Goal: Use online tool/utility: Utilize a website feature to perform a specific function

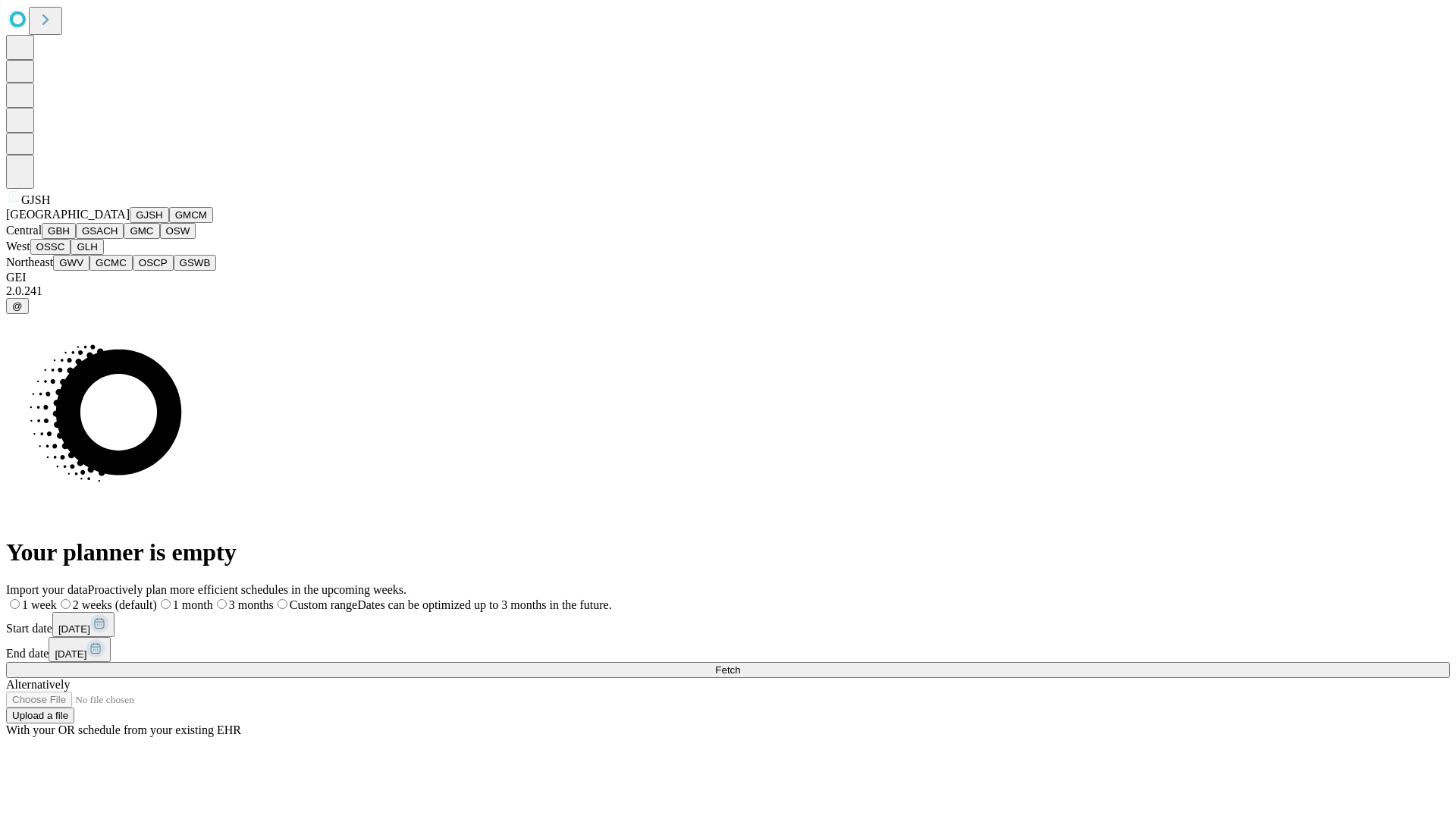
click at [130, 223] on button "GJSH" at bounding box center [149, 215] width 39 height 16
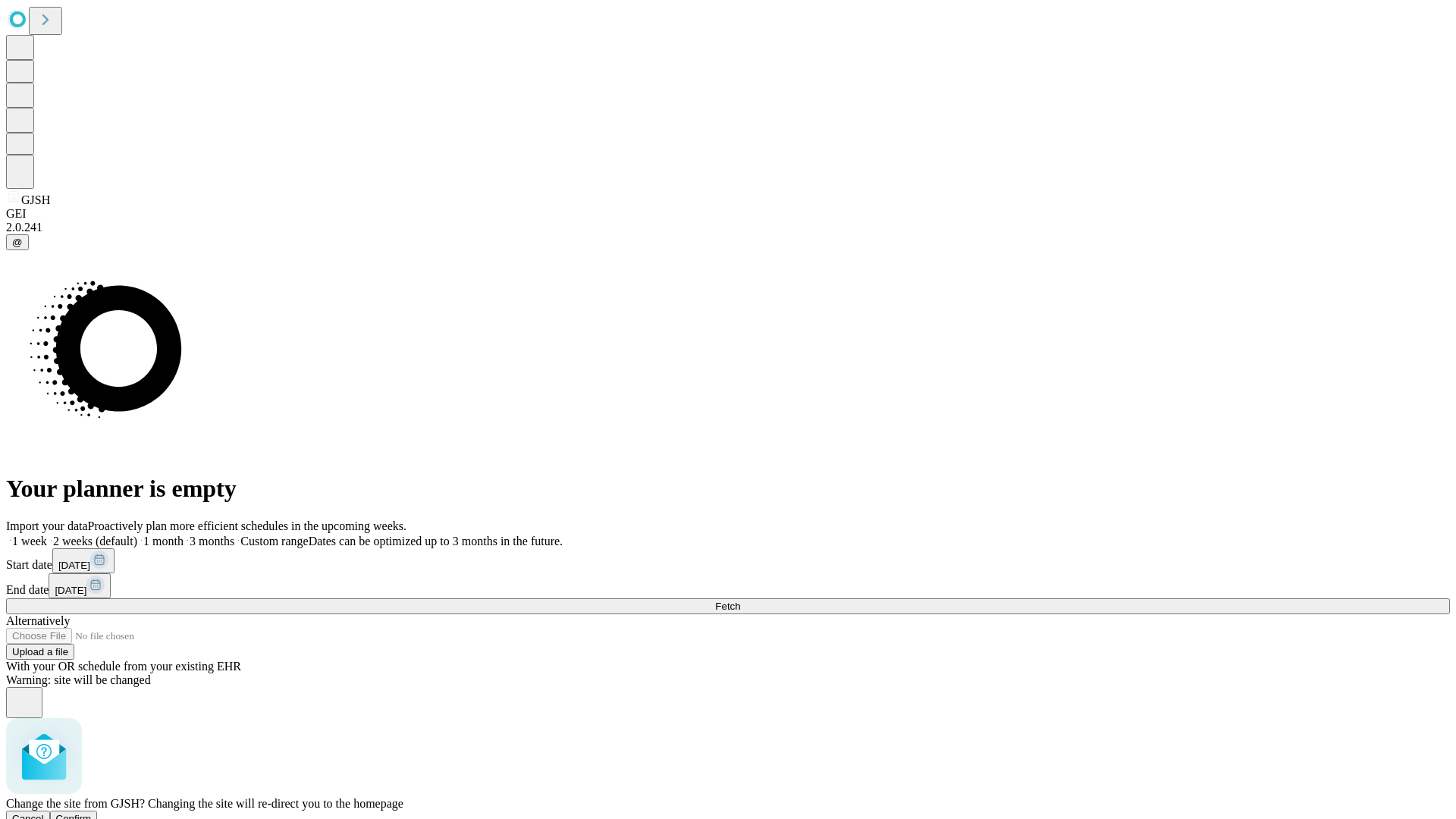
click at [92, 813] on span "Confirm" at bounding box center [74, 819] width 35 height 11
click at [183, 535] on label "1 month" at bounding box center [161, 541] width 46 height 12
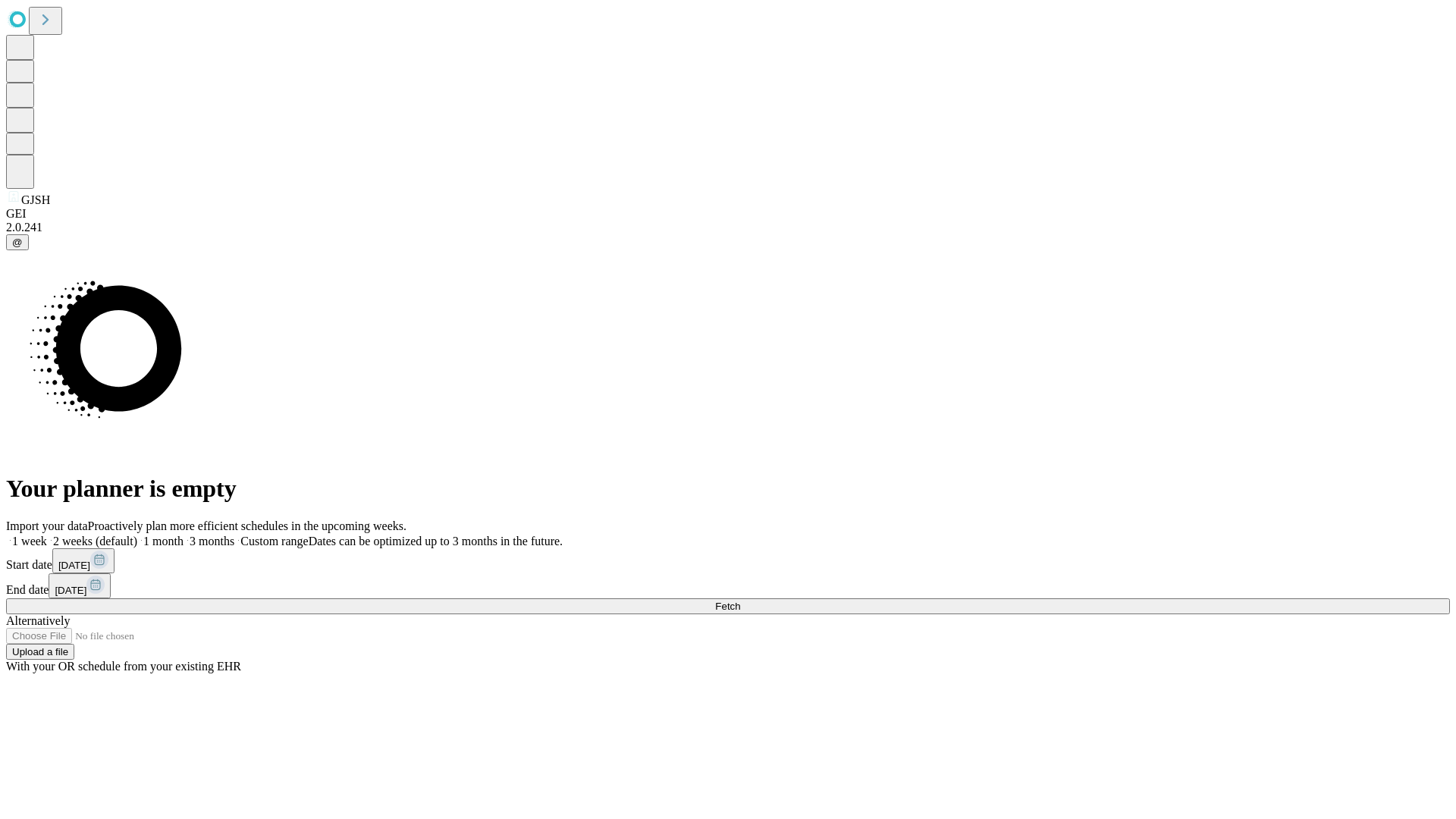
click at [740, 601] on span "Fetch" at bounding box center [728, 607] width 25 height 11
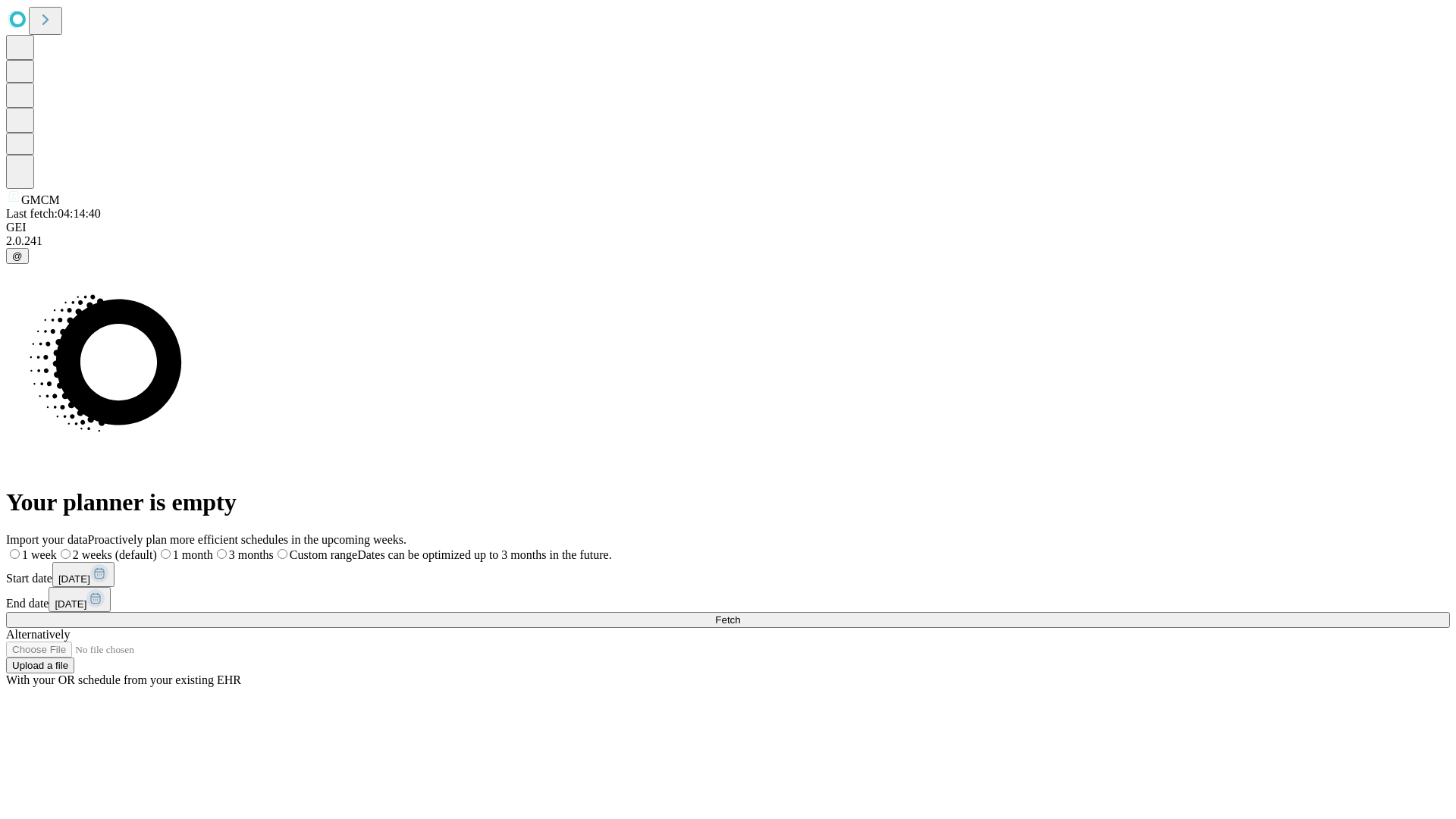
click at [213, 549] on label "1 month" at bounding box center [184, 554] width 56 height 12
click at [740, 614] on span "Fetch" at bounding box center [728, 620] width 25 height 11
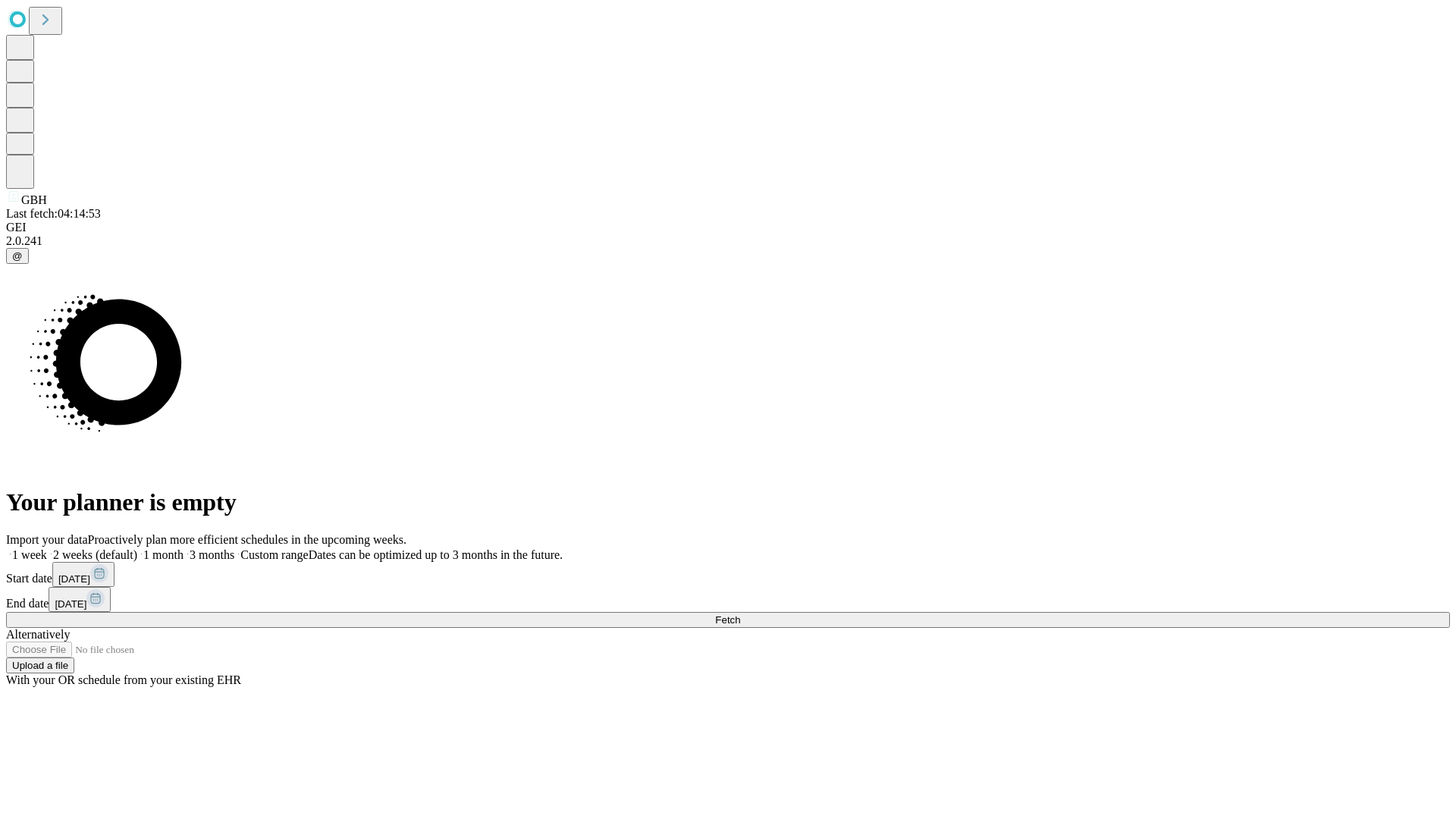
click at [183, 549] on label "1 month" at bounding box center [161, 554] width 46 height 12
click at [740, 614] on span "Fetch" at bounding box center [728, 620] width 25 height 11
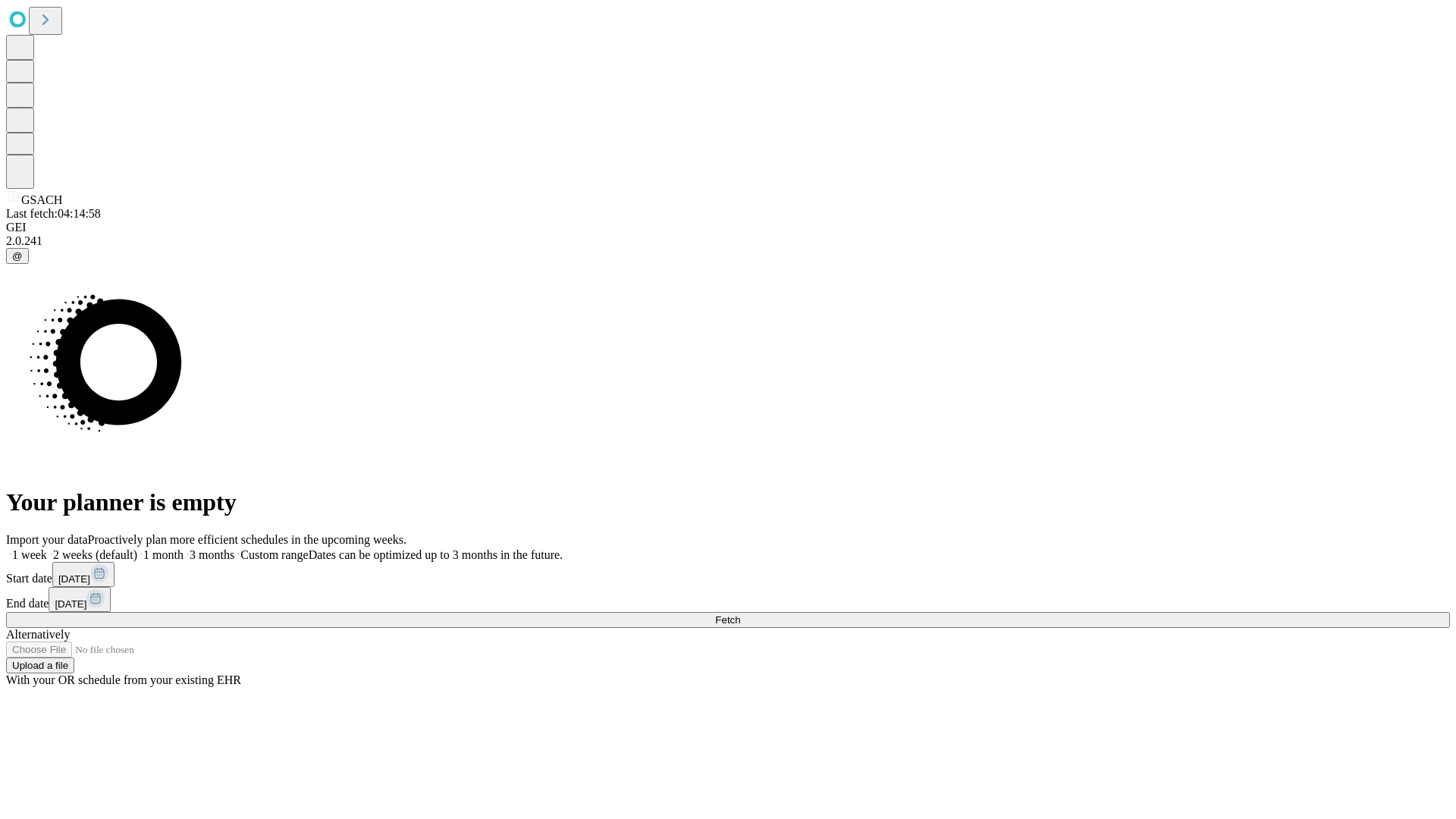
click at [183, 549] on label "1 month" at bounding box center [161, 554] width 46 height 12
click at [740, 614] on span "Fetch" at bounding box center [728, 620] width 25 height 11
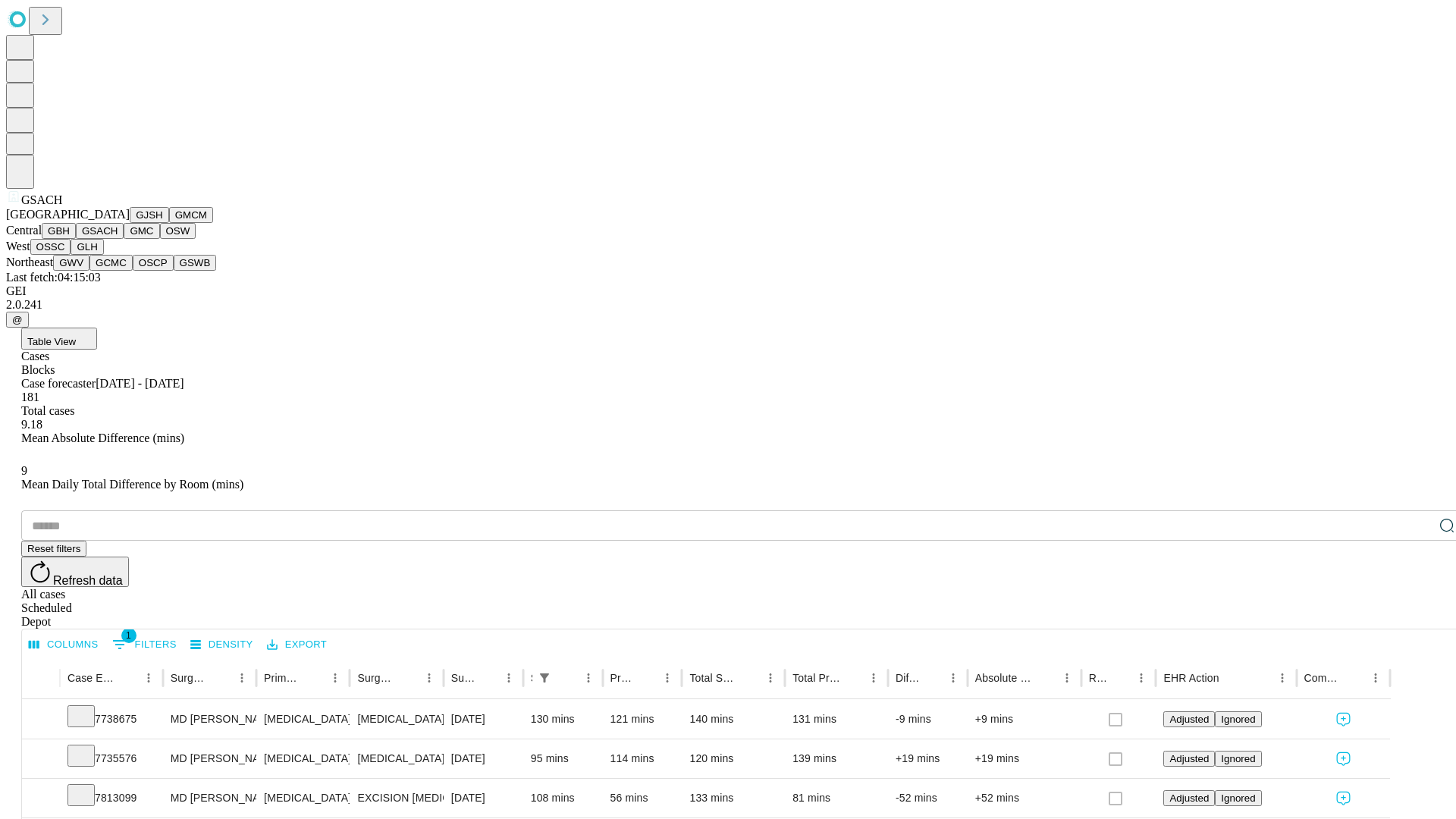
click at [123, 239] on button "GMC" at bounding box center [140, 230] width 35 height 16
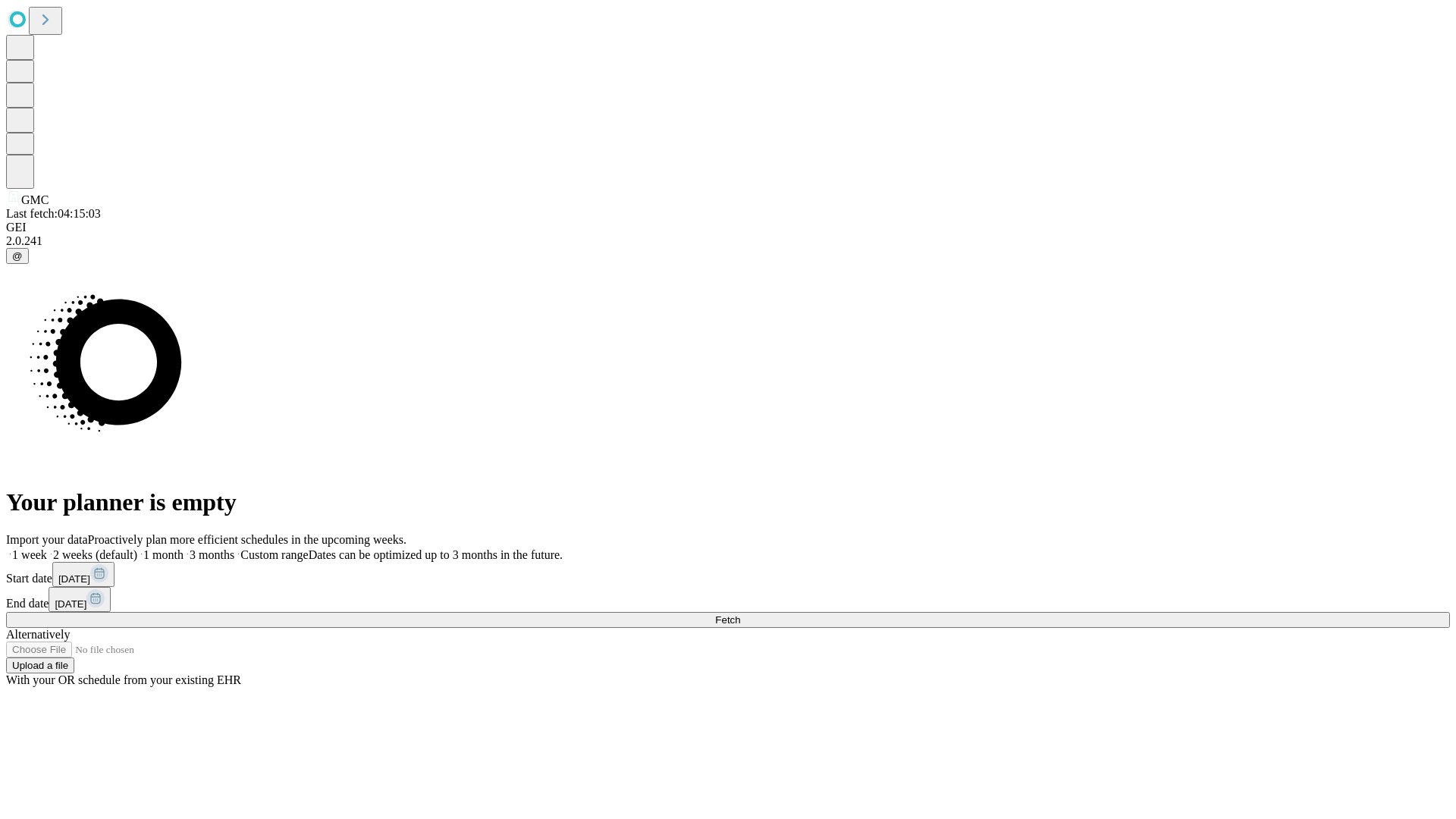
click at [183, 549] on label "1 month" at bounding box center [161, 554] width 46 height 12
click at [740, 614] on span "Fetch" at bounding box center [728, 620] width 25 height 11
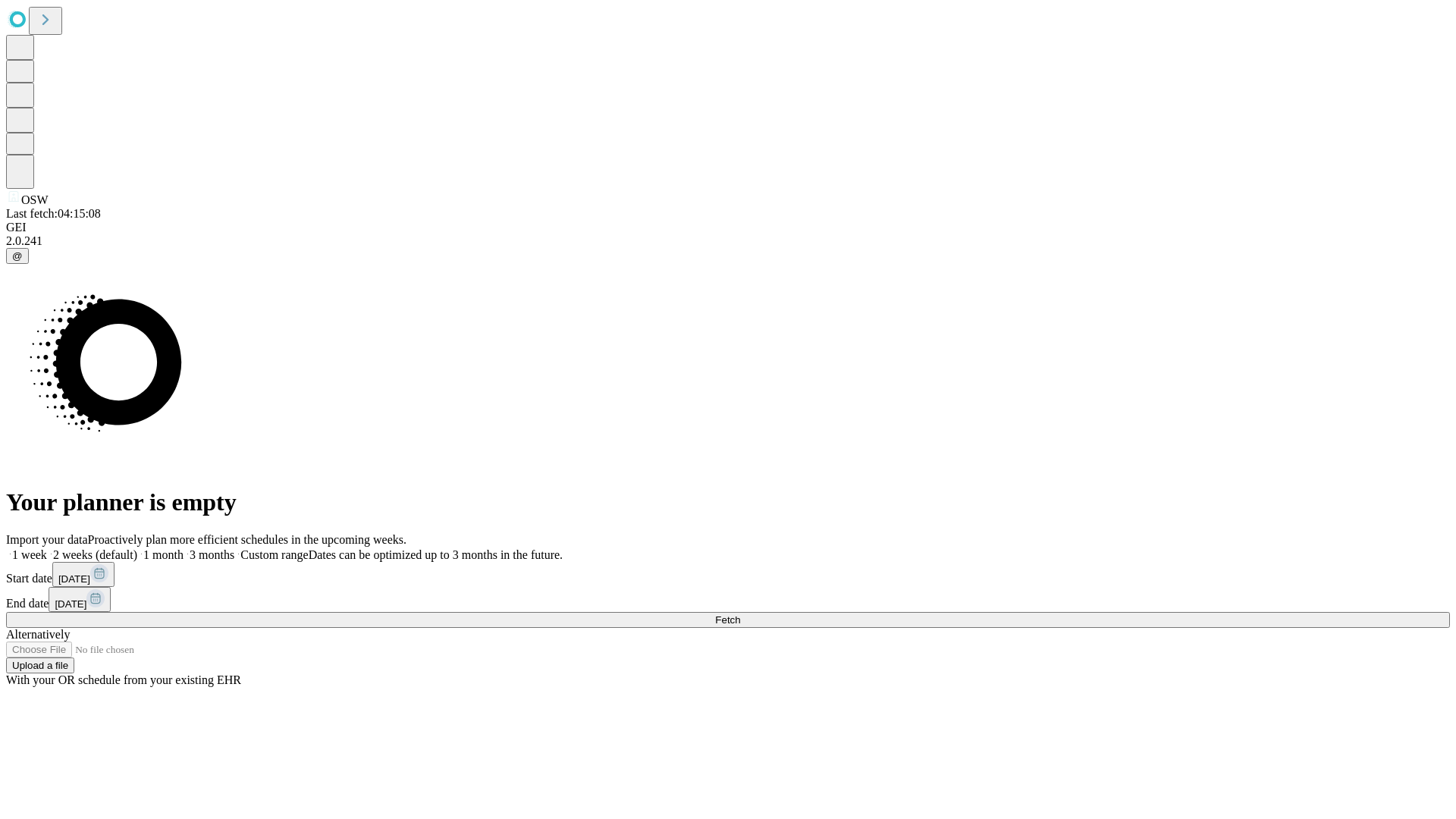
click at [183, 549] on label "1 month" at bounding box center [161, 554] width 46 height 12
click at [740, 614] on span "Fetch" at bounding box center [728, 620] width 25 height 11
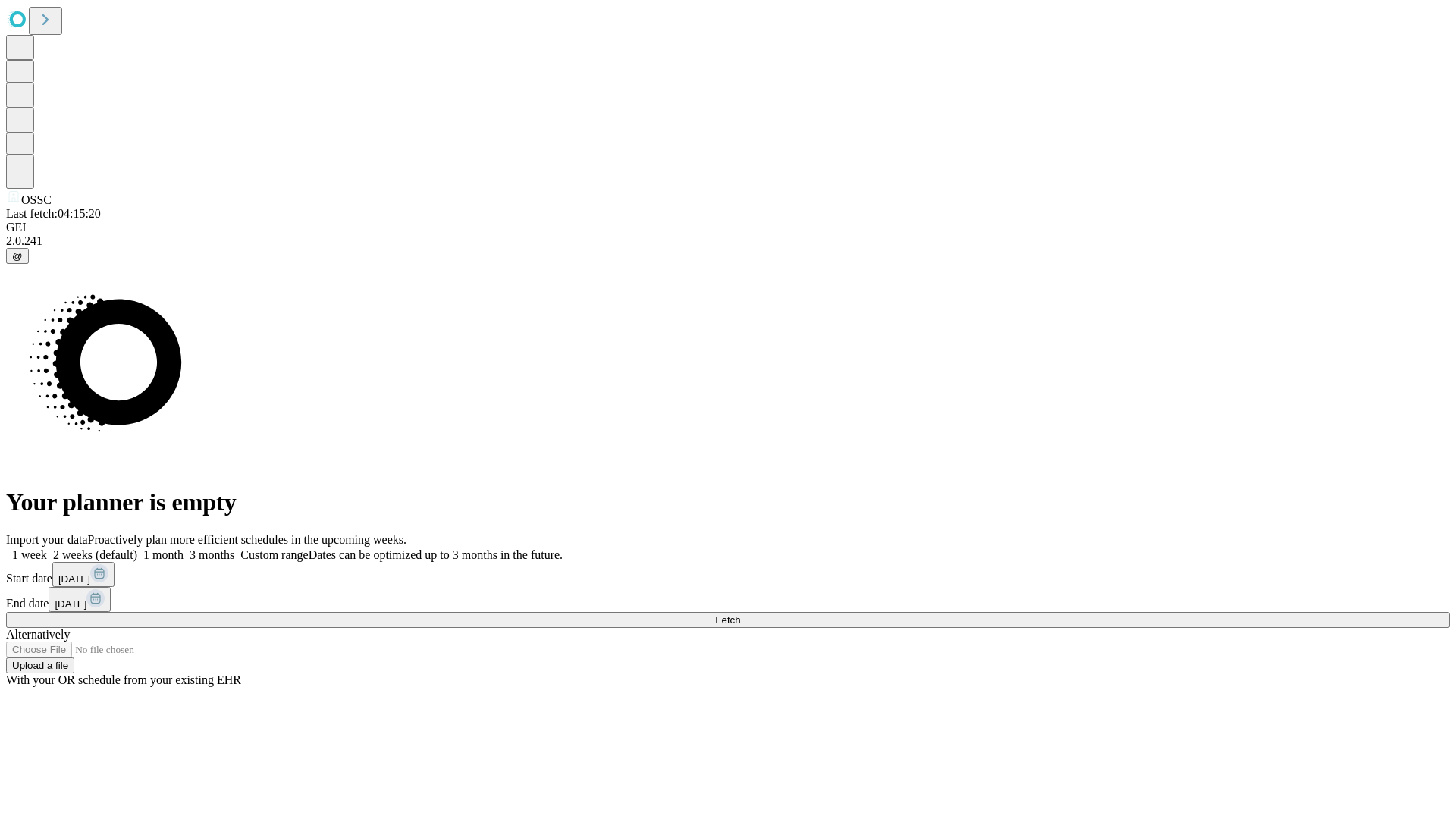
click at [740, 614] on span "Fetch" at bounding box center [728, 620] width 25 height 11
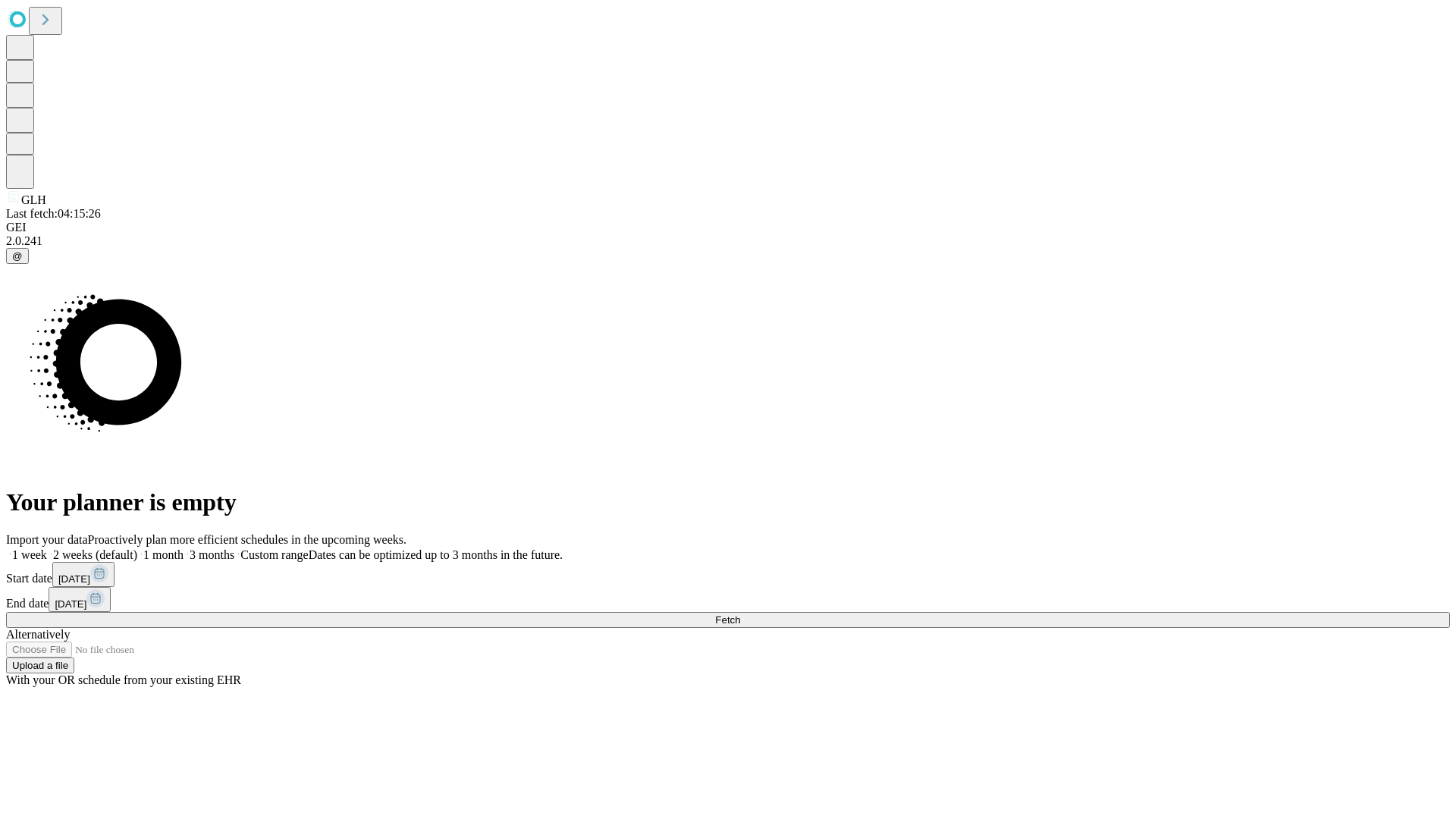
click at [740, 614] on span "Fetch" at bounding box center [728, 620] width 25 height 11
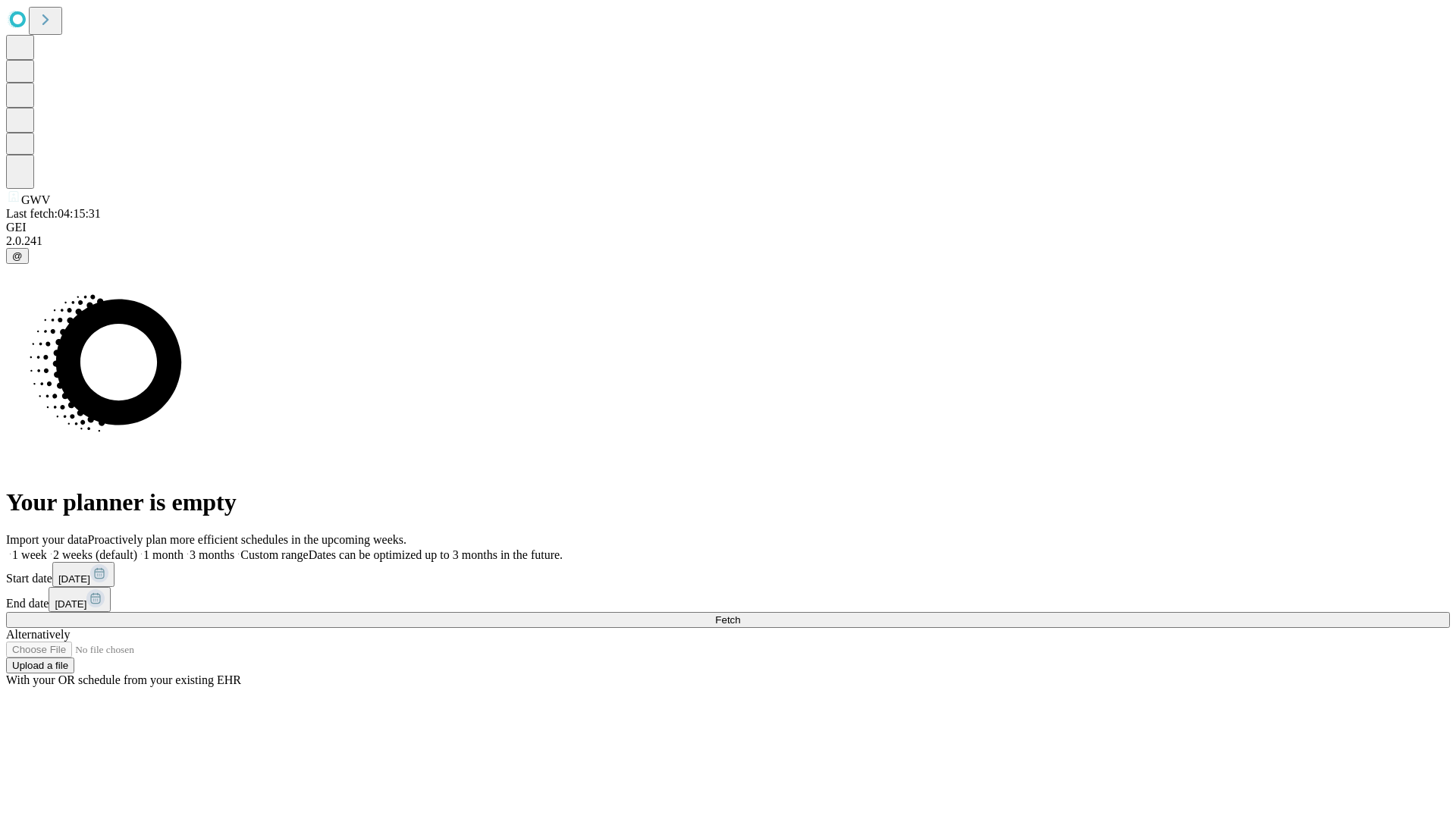
click at [183, 549] on label "1 month" at bounding box center [161, 554] width 46 height 12
click at [740, 614] on span "Fetch" at bounding box center [728, 620] width 25 height 11
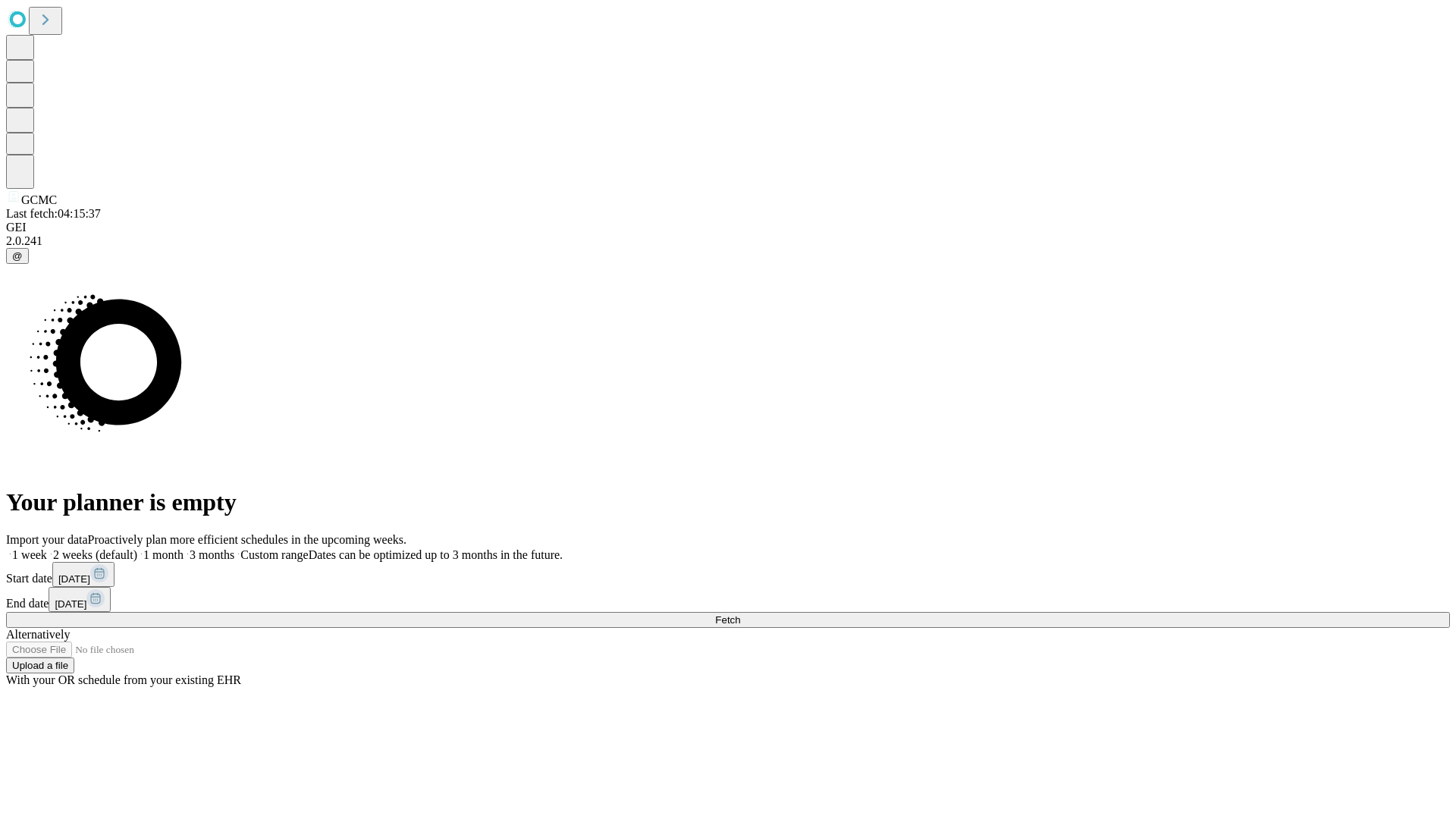
click at [183, 549] on label "1 month" at bounding box center [161, 554] width 46 height 12
click at [740, 614] on span "Fetch" at bounding box center [728, 620] width 25 height 11
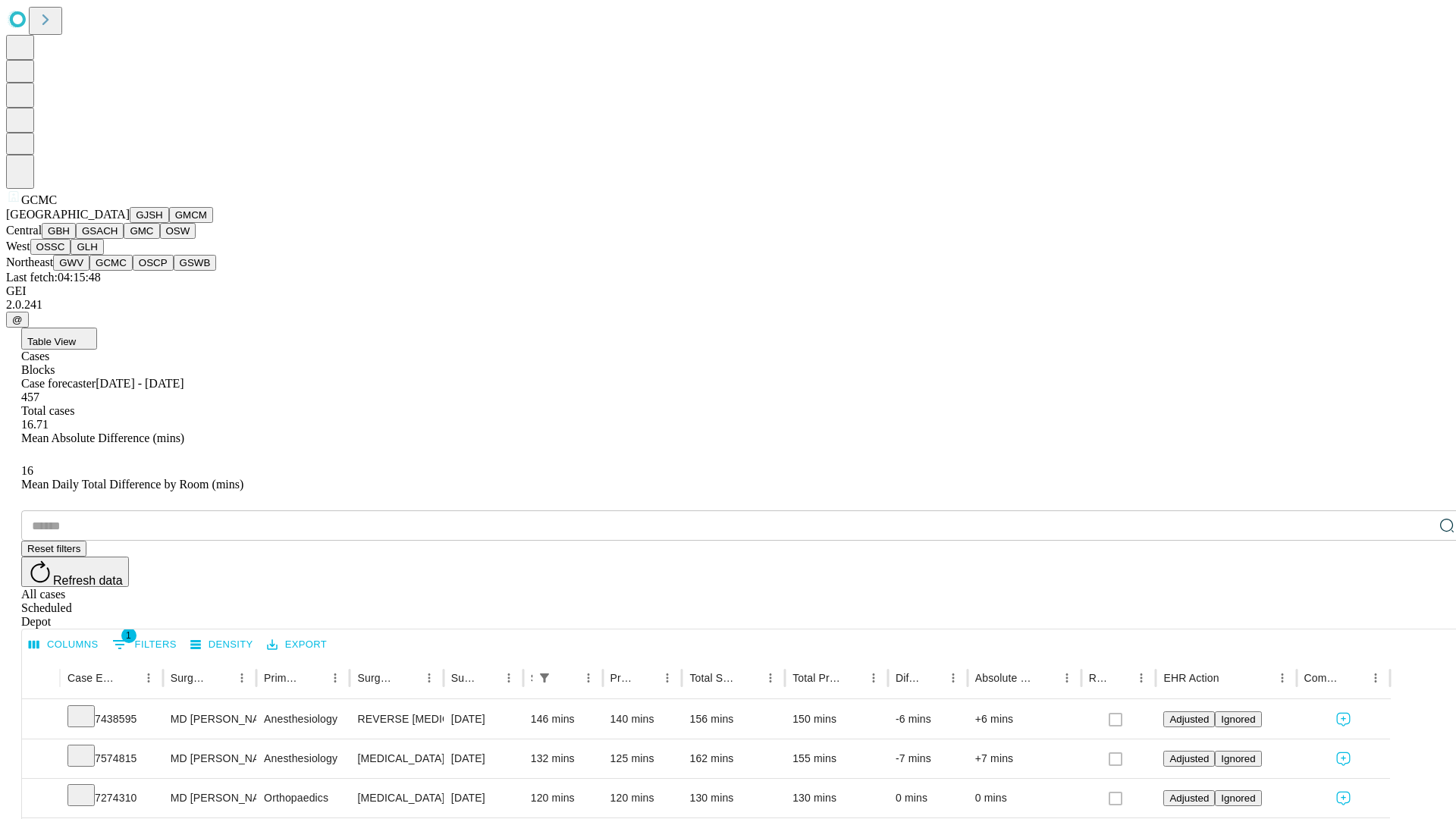
click at [133, 270] on button "OSCP" at bounding box center [153, 263] width 41 height 16
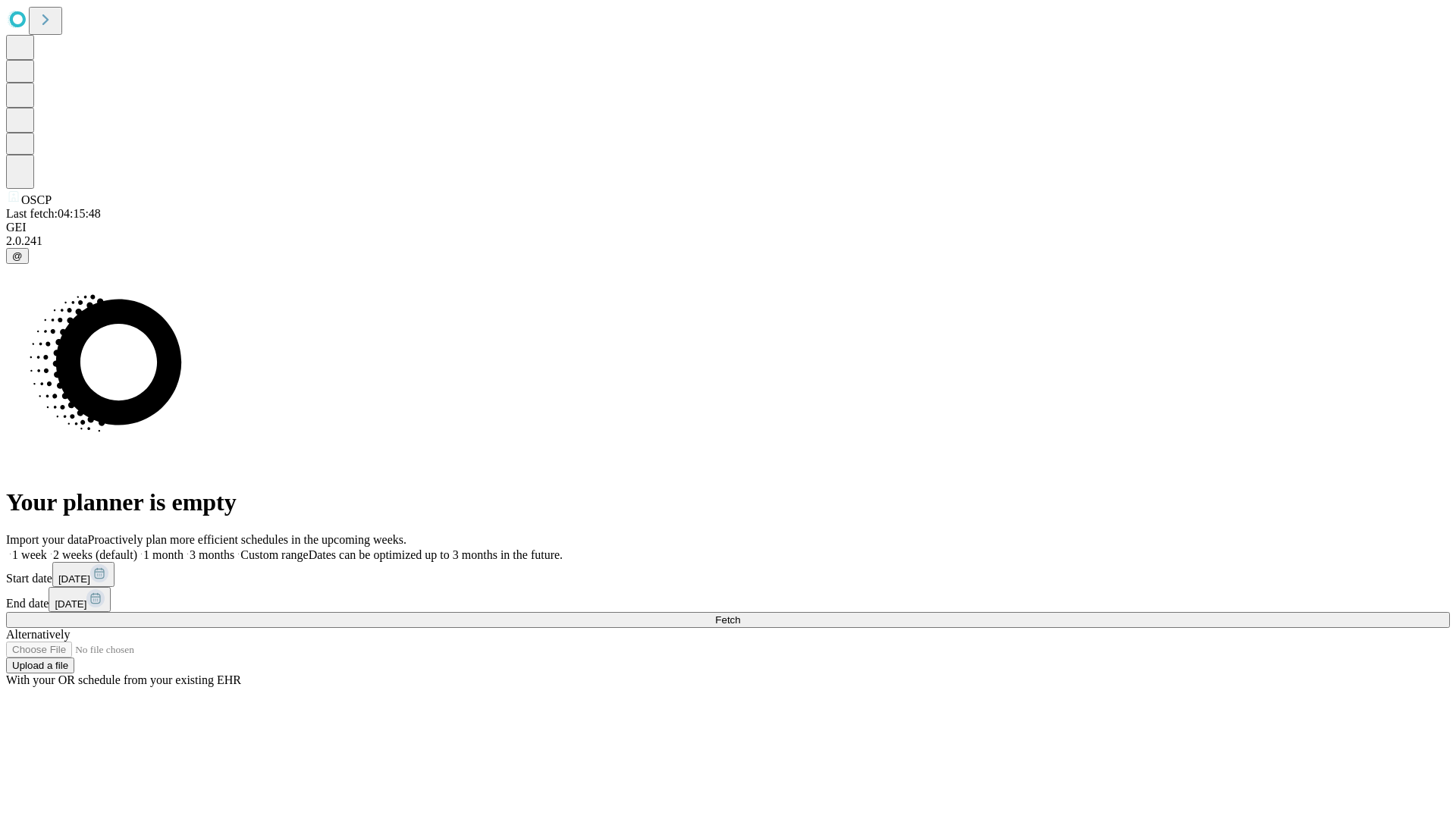
click at [183, 549] on label "1 month" at bounding box center [161, 554] width 46 height 12
click at [740, 614] on span "Fetch" at bounding box center [728, 620] width 25 height 11
